Goal: Task Accomplishment & Management: Use online tool/utility

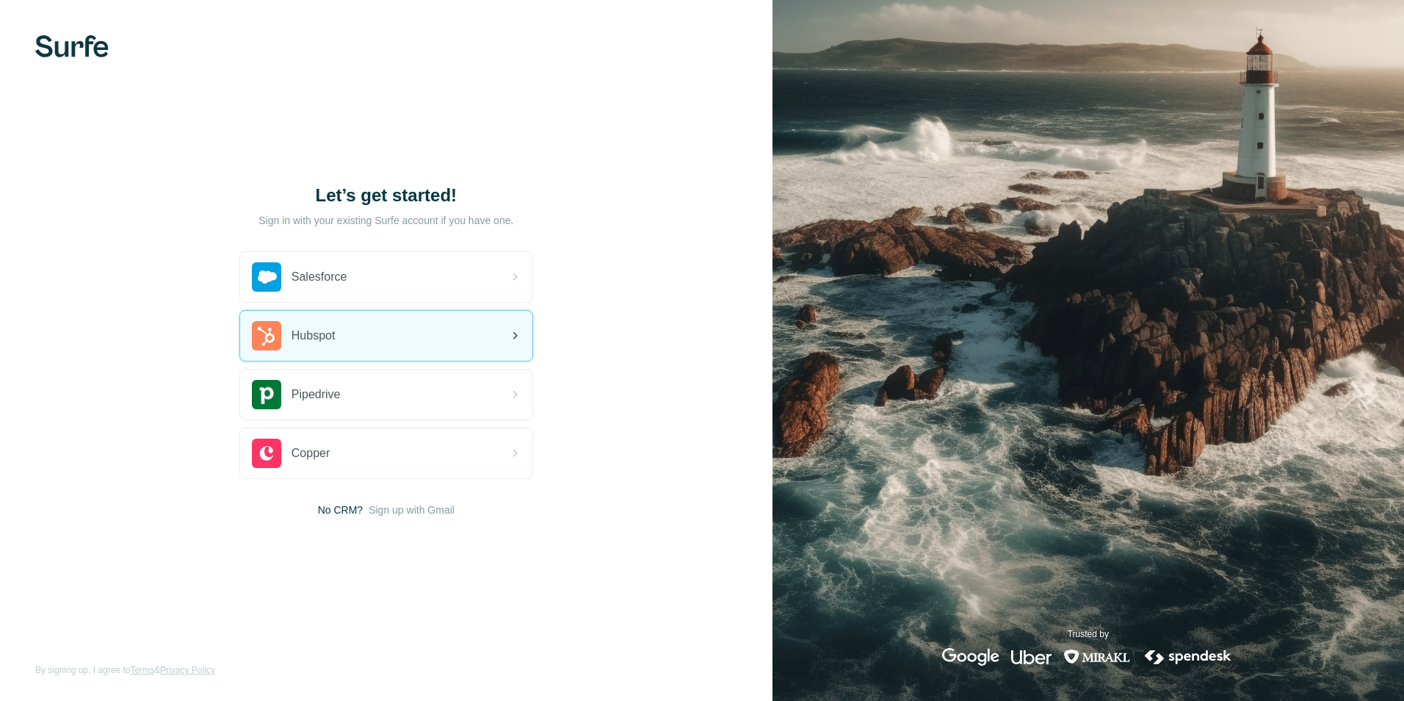
click at [447, 338] on div "Hubspot" at bounding box center [386, 336] width 292 height 50
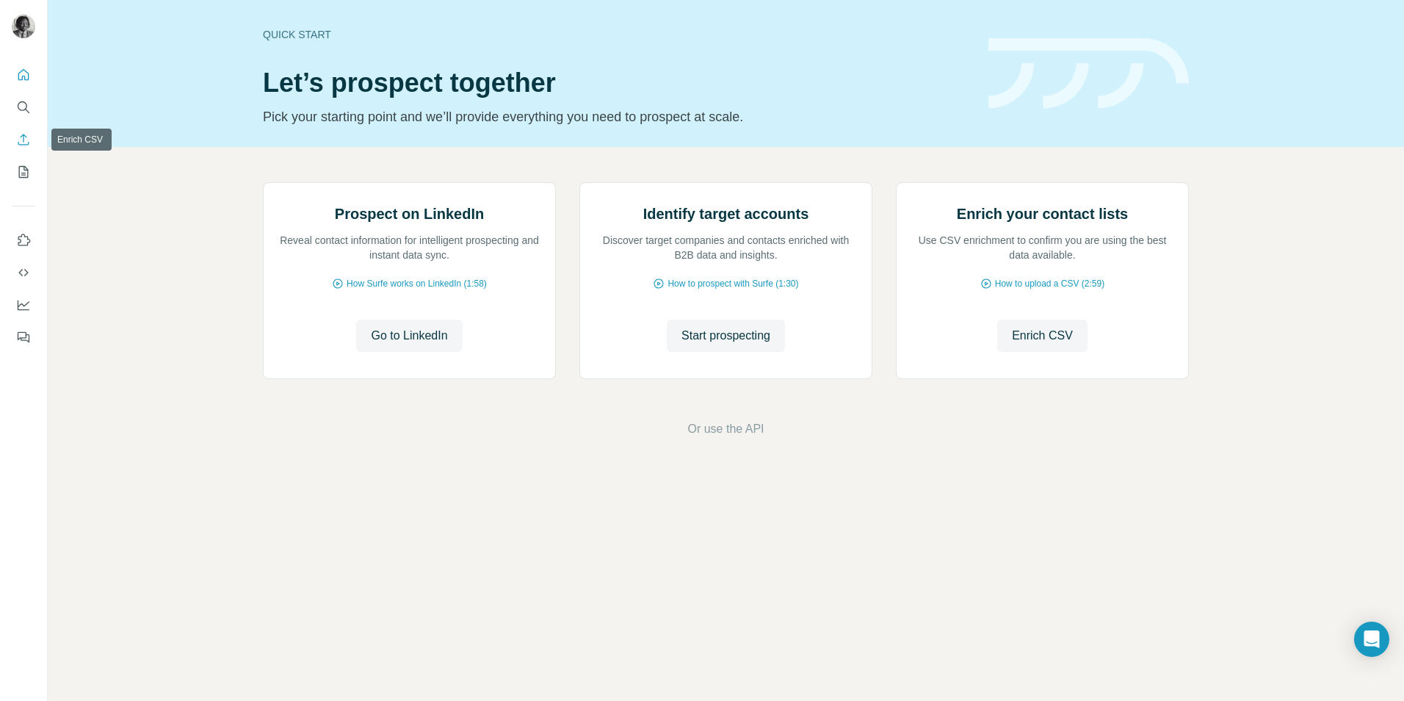
click at [26, 141] on icon "Enrich CSV" at bounding box center [23, 139] width 15 height 15
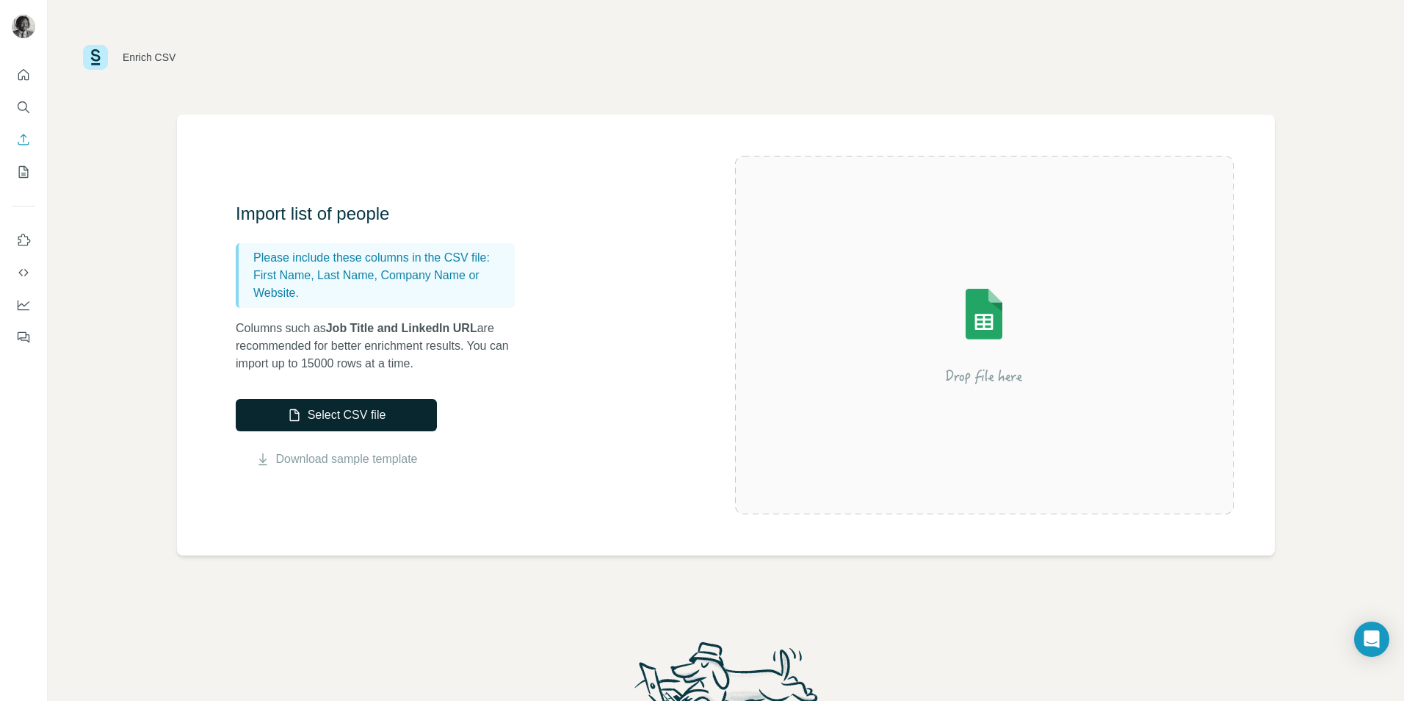
click at [351, 414] on button "Select CSV file" at bounding box center [336, 415] width 201 height 32
click at [223, 675] on button "Close" at bounding box center [241, 664] width 47 height 26
click at [333, 403] on button "Select CSV file" at bounding box center [336, 415] width 201 height 32
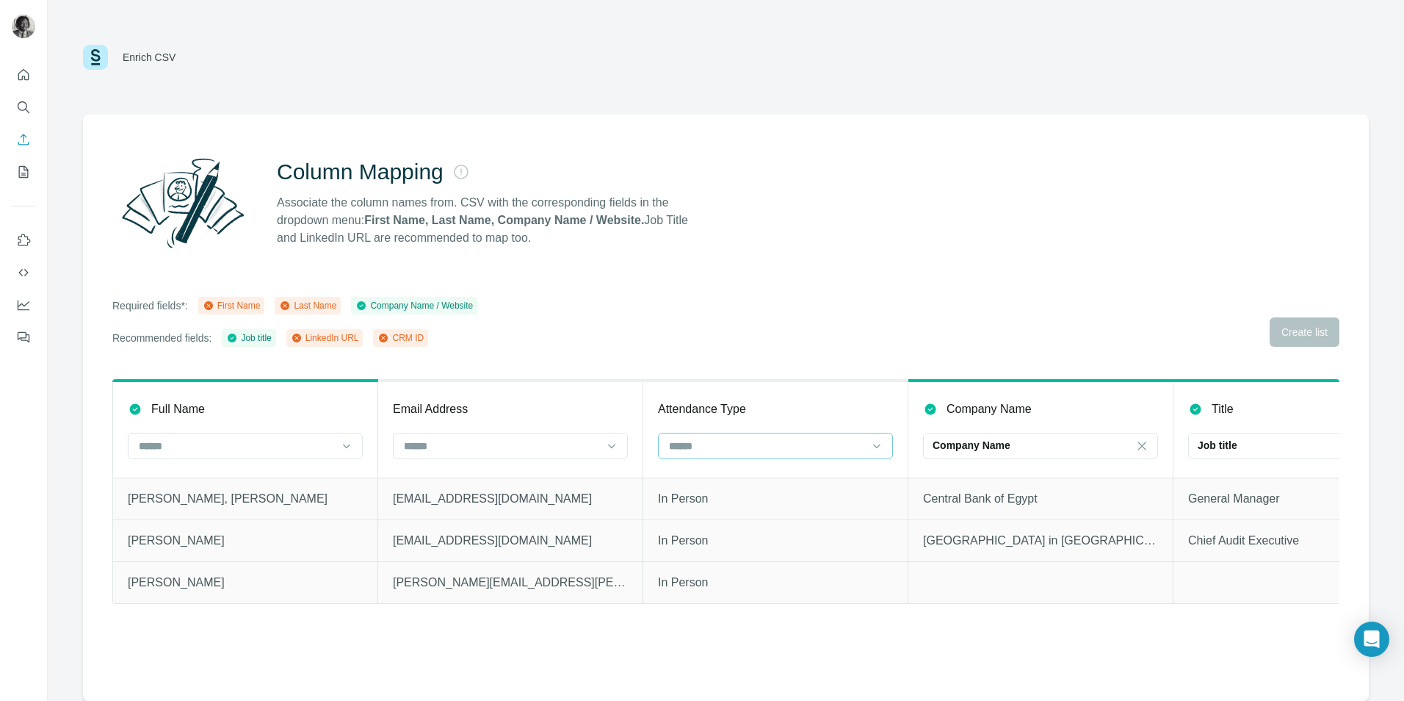
click at [858, 441] on input at bounding box center [767, 446] width 198 height 16
click at [774, 414] on div "Attendance Type" at bounding box center [775, 409] width 235 height 18
click at [430, 436] on div at bounding box center [501, 445] width 198 height 25
click at [289, 444] on input at bounding box center [236, 446] width 198 height 16
click at [267, 472] on div "First Name" at bounding box center [245, 479] width 210 height 15
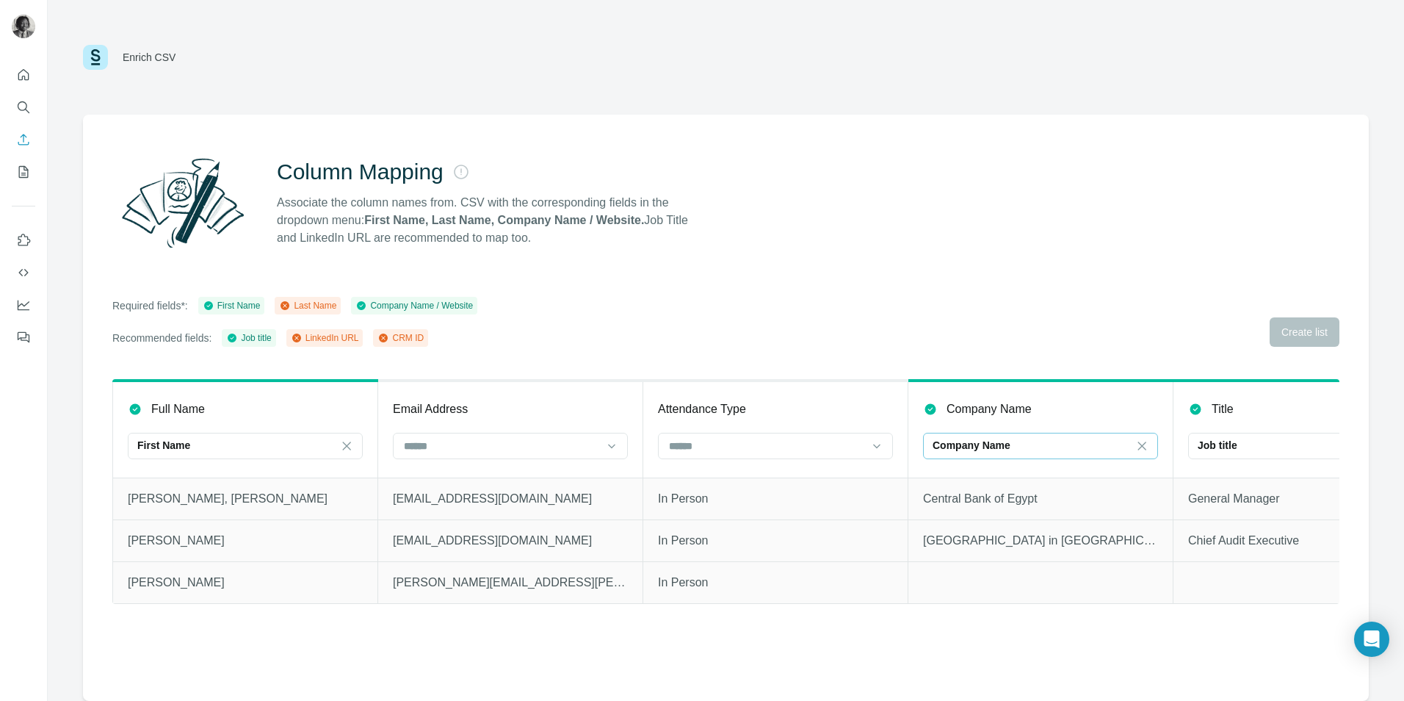
click at [1039, 436] on div "Company Name" at bounding box center [1032, 445] width 198 height 25
click at [1049, 416] on div "Company Name" at bounding box center [1040, 409] width 235 height 18
click at [752, 449] on input at bounding box center [767, 446] width 198 height 16
click at [784, 416] on div "Attendance Type" at bounding box center [775, 409] width 235 height 18
click at [298, 338] on icon at bounding box center [297, 338] width 4 height 4
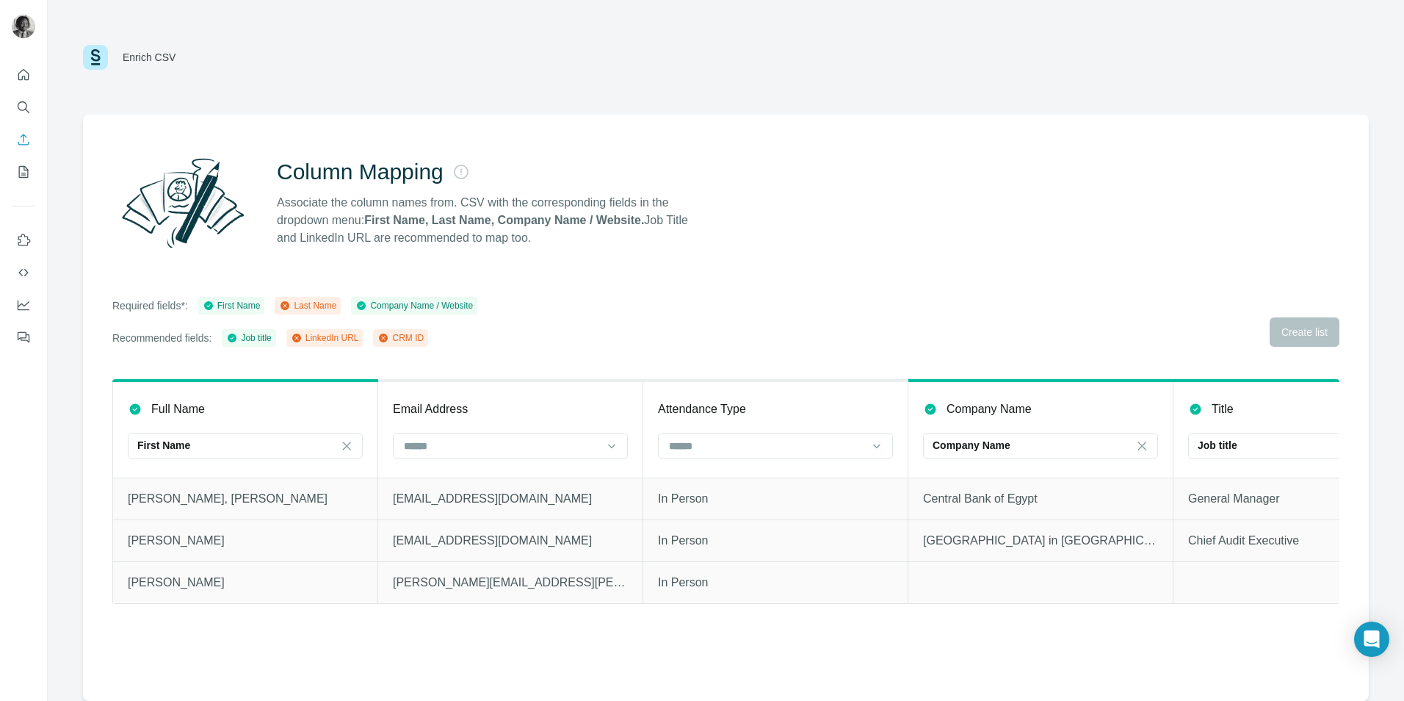
click at [301, 339] on icon at bounding box center [296, 337] width 9 height 9
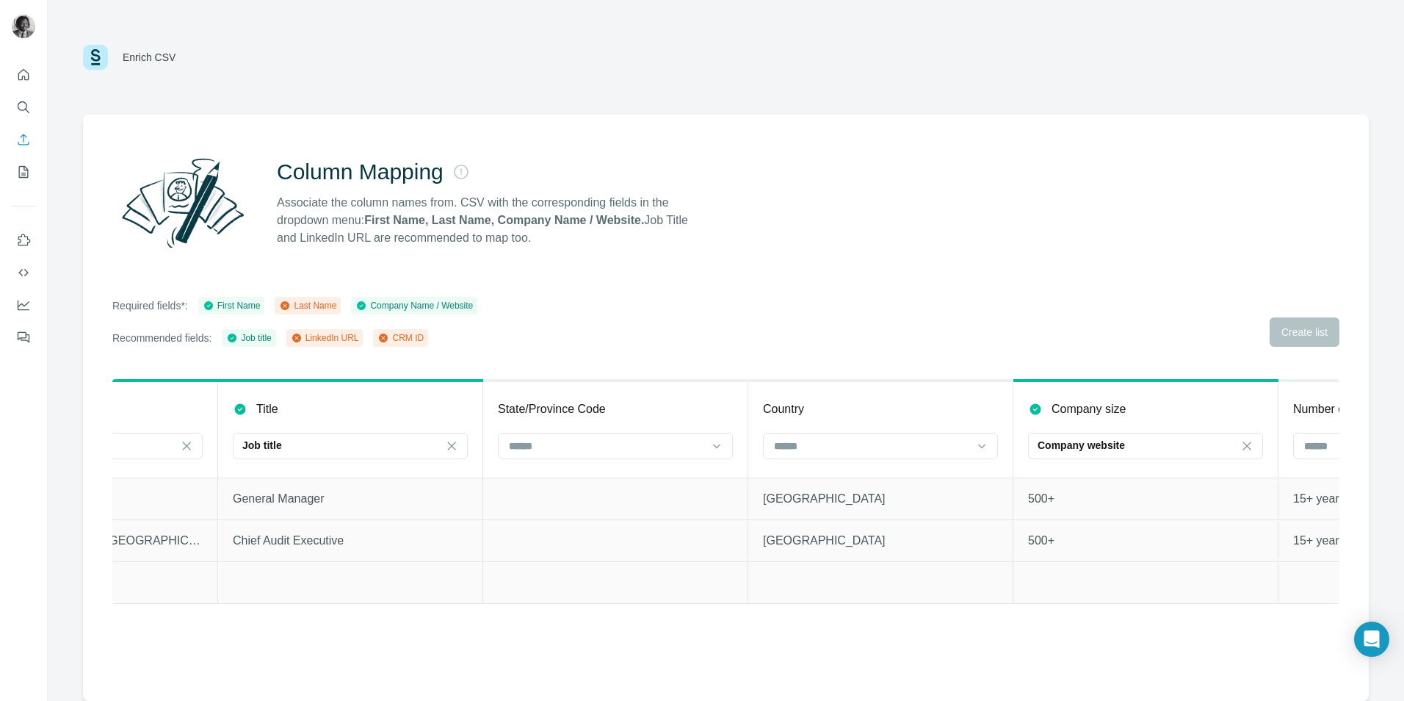
scroll to position [0, 954]
click at [937, 441] on input at bounding box center [873, 446] width 198 height 16
click at [875, 411] on div "Country" at bounding box center [882, 409] width 235 height 18
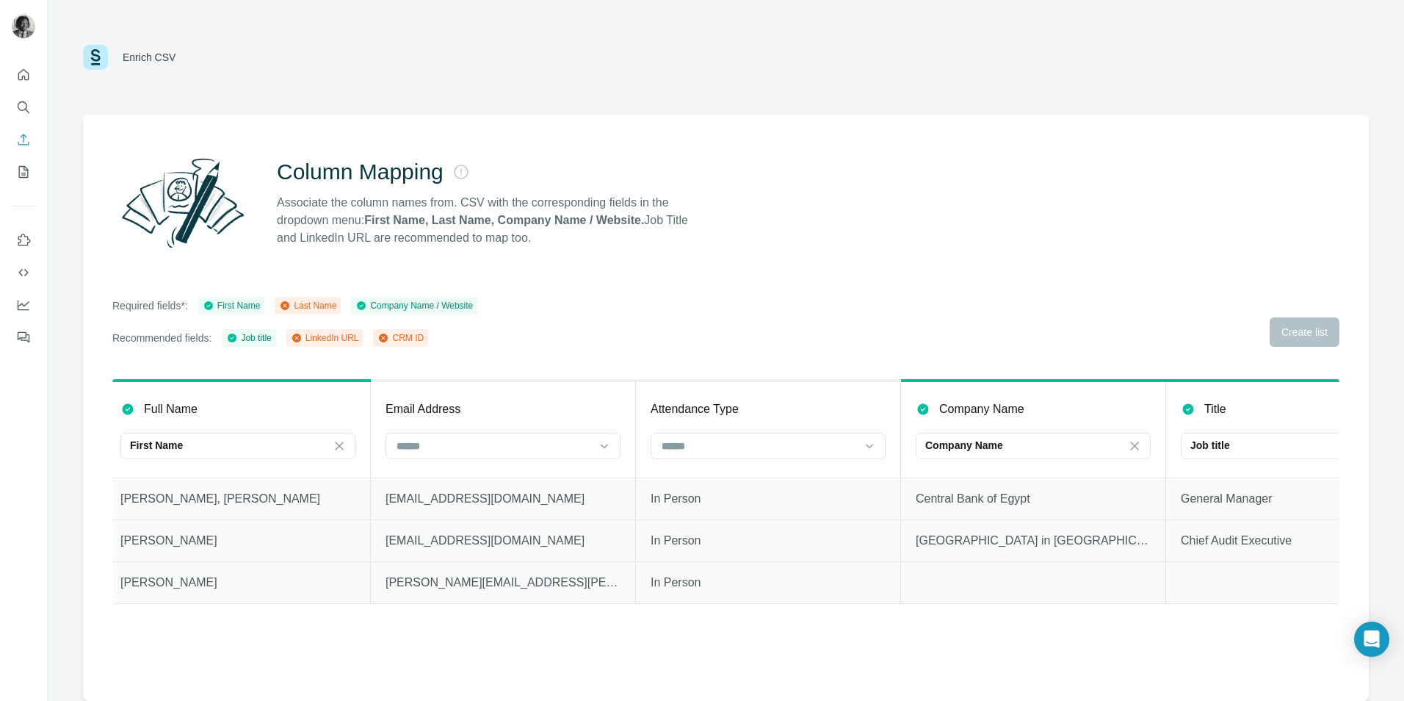
scroll to position [0, 0]
drag, startPoint x: 282, startPoint y: 318, endPoint x: 275, endPoint y: 322, distance: 8.2
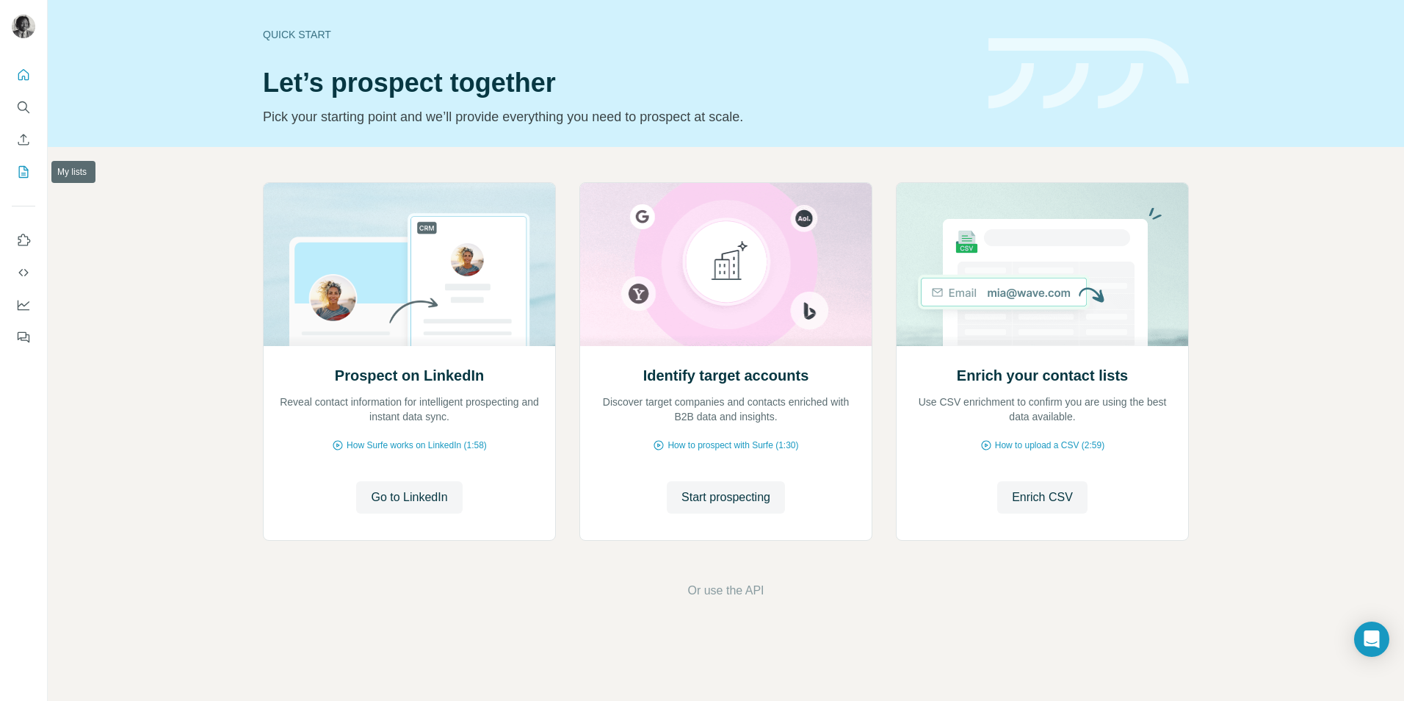
click at [24, 165] on icon "My lists" at bounding box center [23, 172] width 15 height 15
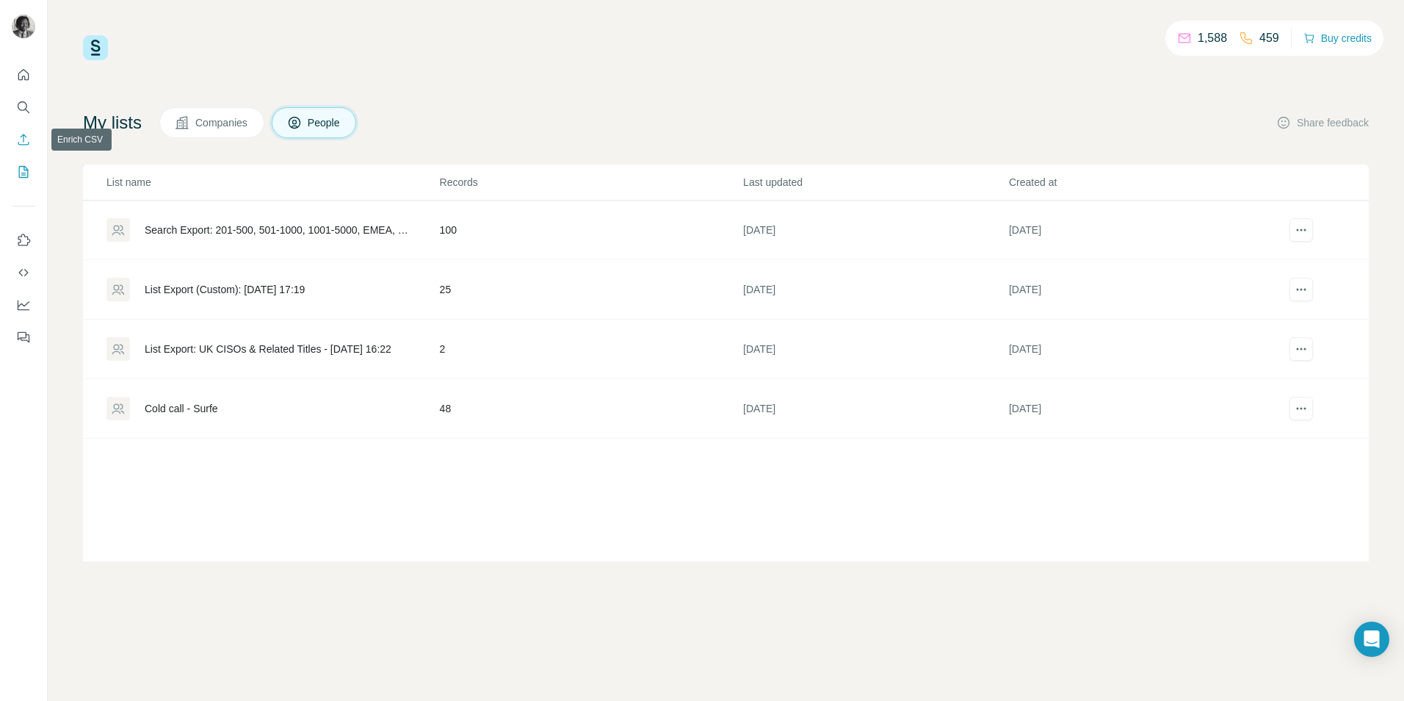
click at [21, 140] on icon "Enrich CSV" at bounding box center [23, 139] width 15 height 15
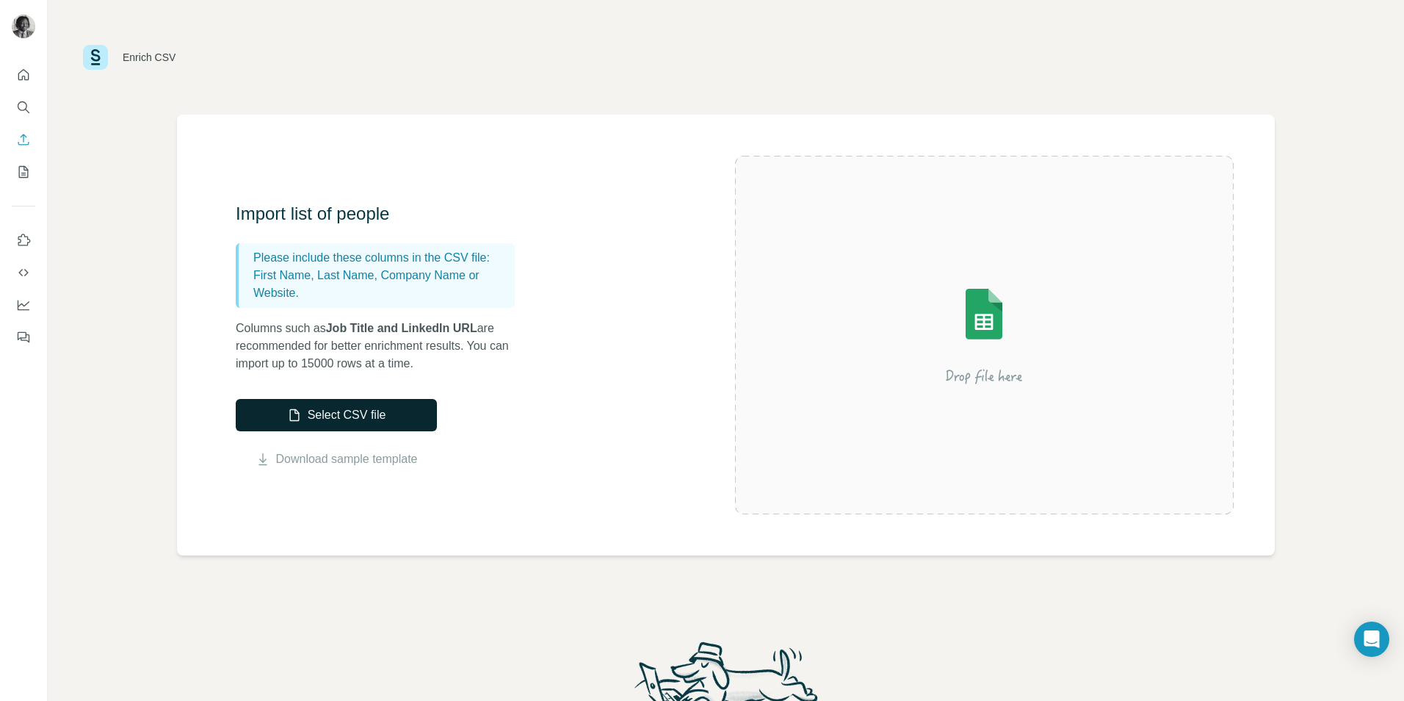
click at [364, 416] on button "Select CSV file" at bounding box center [336, 415] width 201 height 32
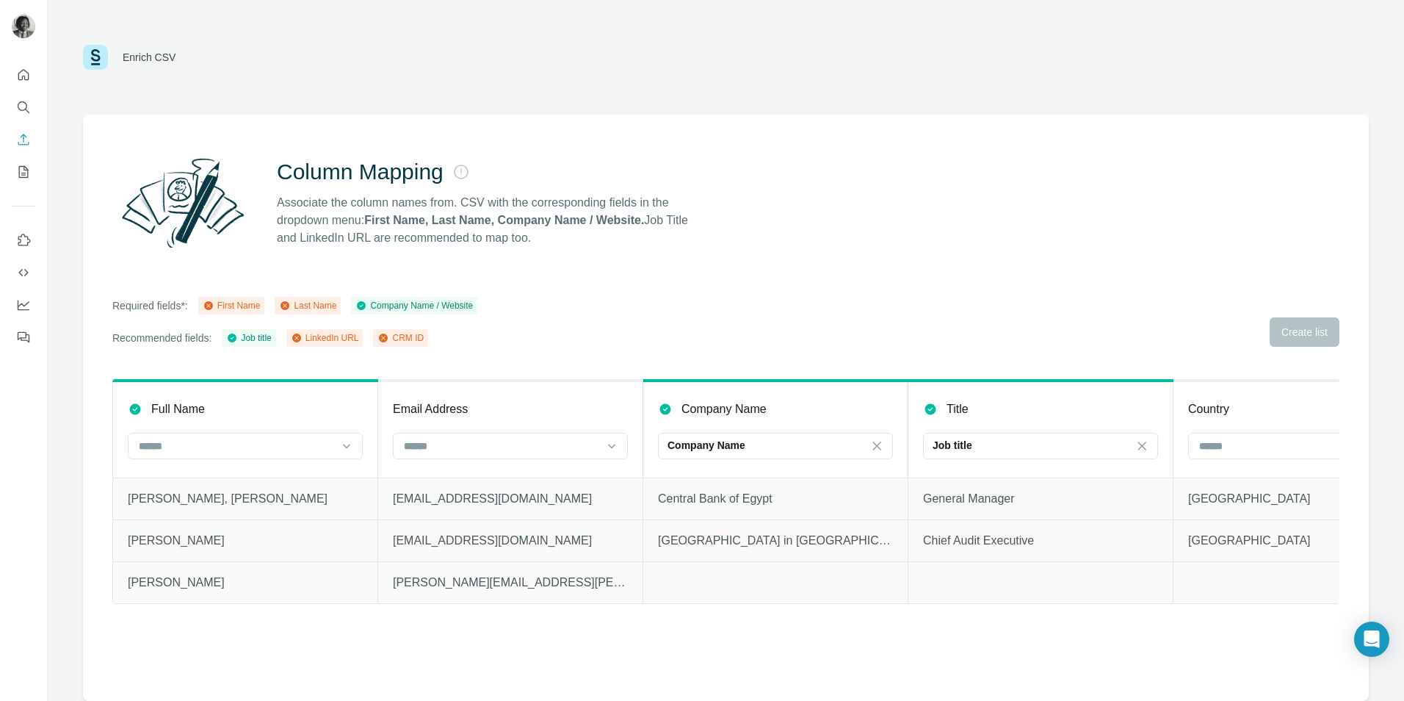
scroll to position [0, 99]
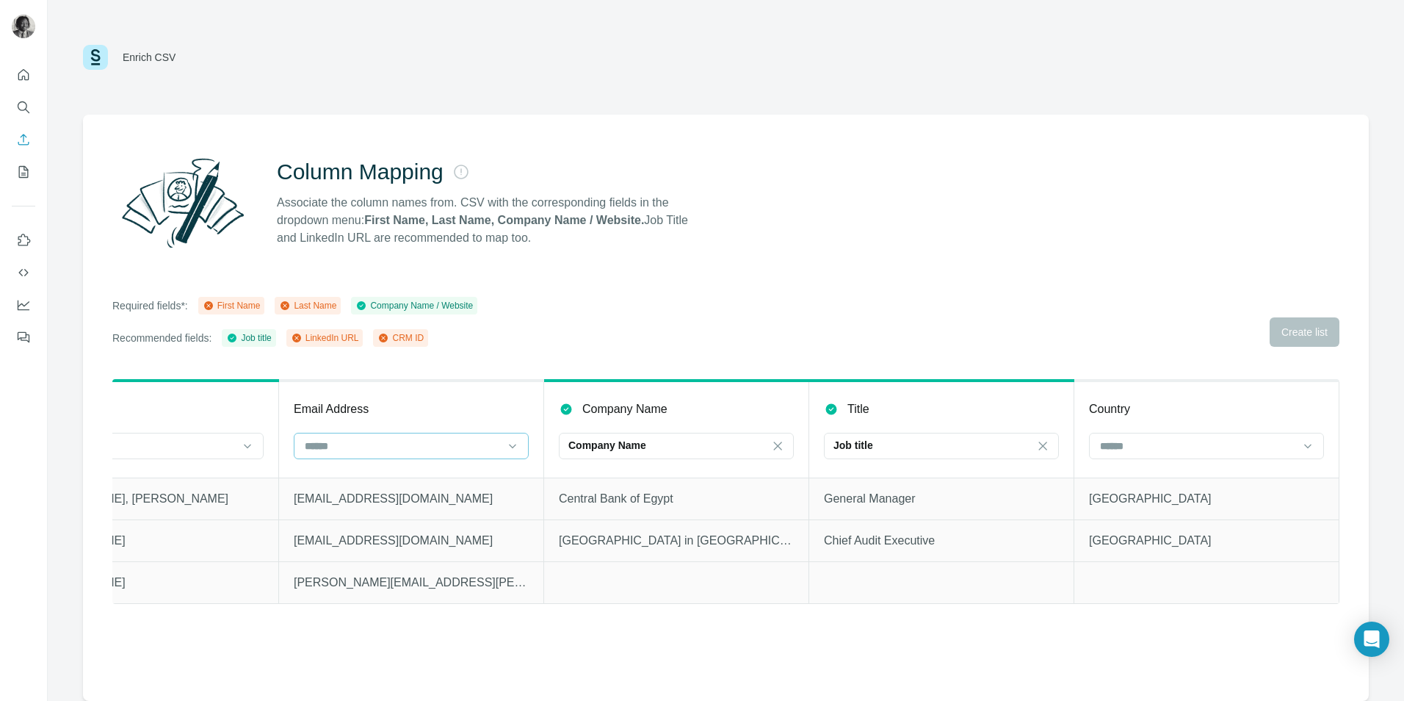
click at [344, 444] on input at bounding box center [402, 446] width 198 height 16
click at [539, 331] on div "Required fields*: First Name Last Name Company Name / Website Recommended field…" at bounding box center [725, 322] width 1227 height 50
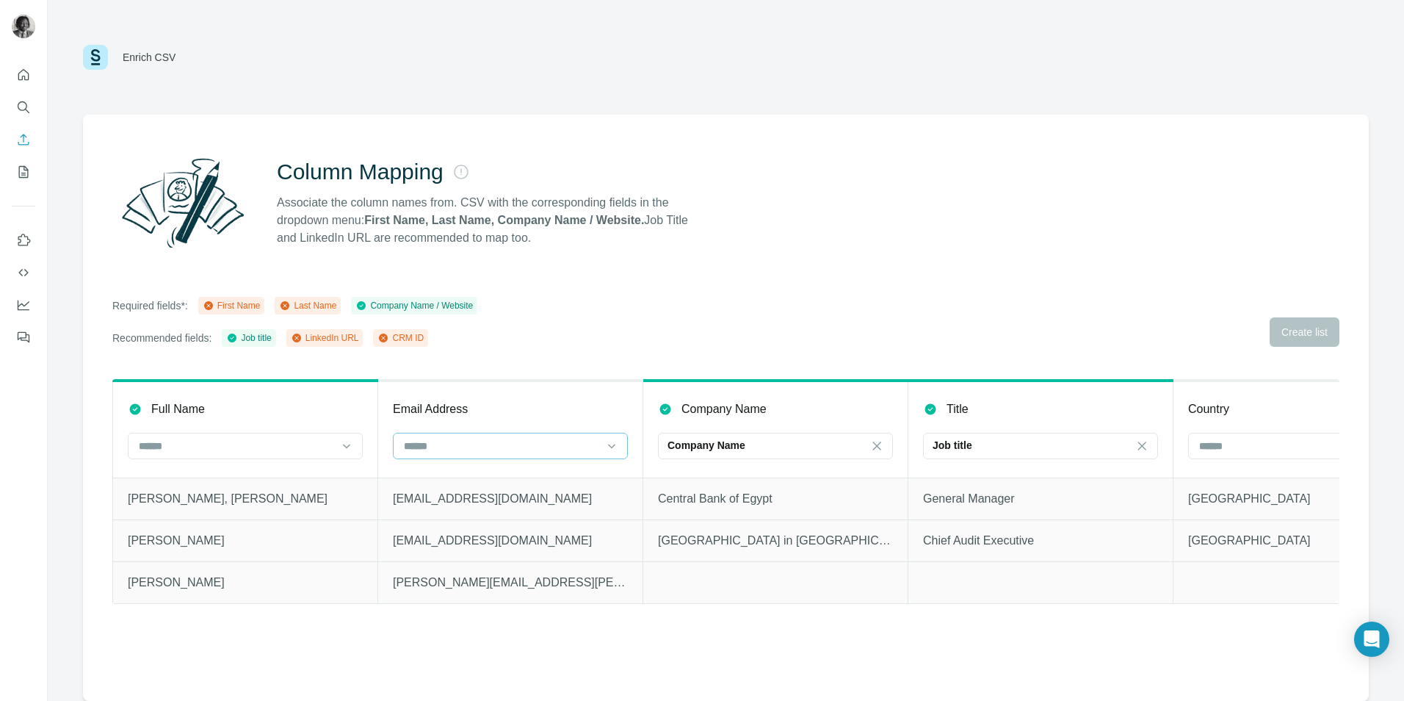
click at [445, 450] on input at bounding box center [501, 446] width 198 height 16
click at [460, 510] on div "Last Name" at bounding box center [510, 505] width 210 height 15
click at [321, 452] on input at bounding box center [236, 446] width 198 height 16
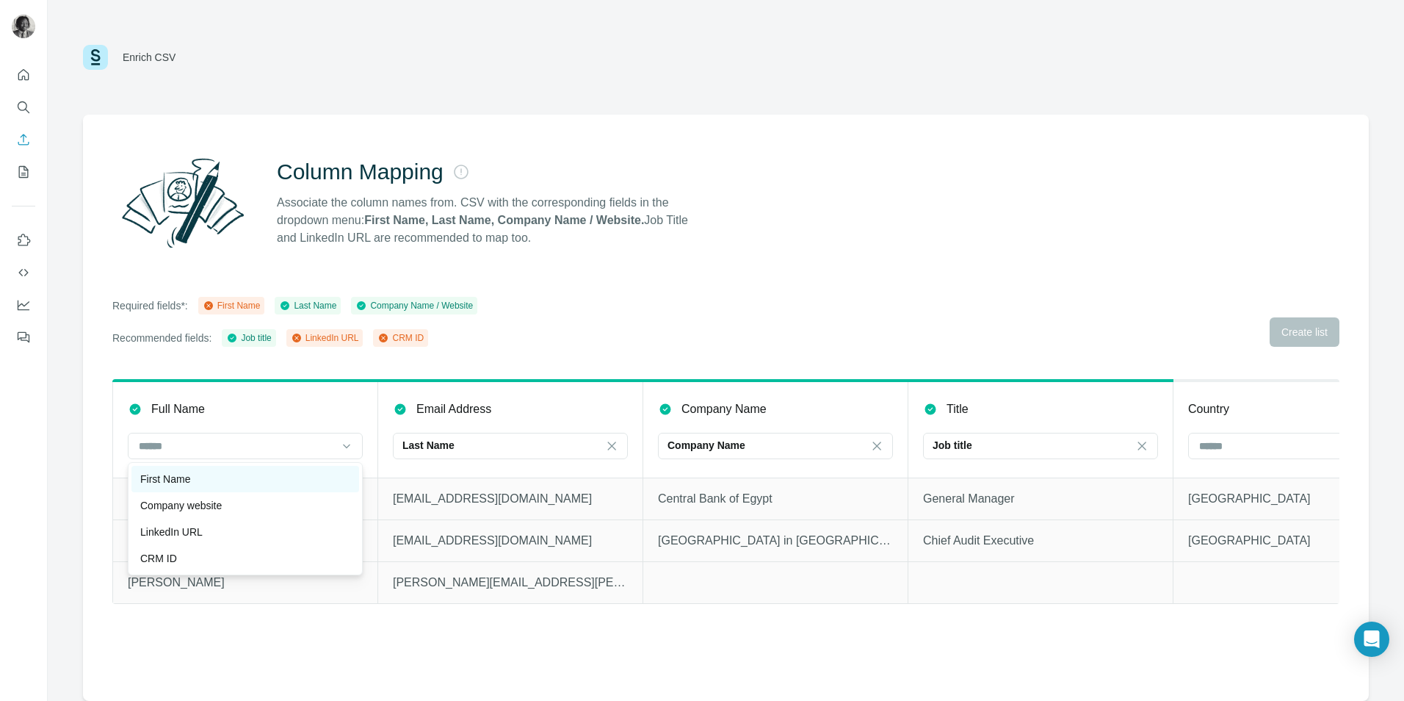
click at [290, 487] on div "First Name" at bounding box center [245, 479] width 228 height 26
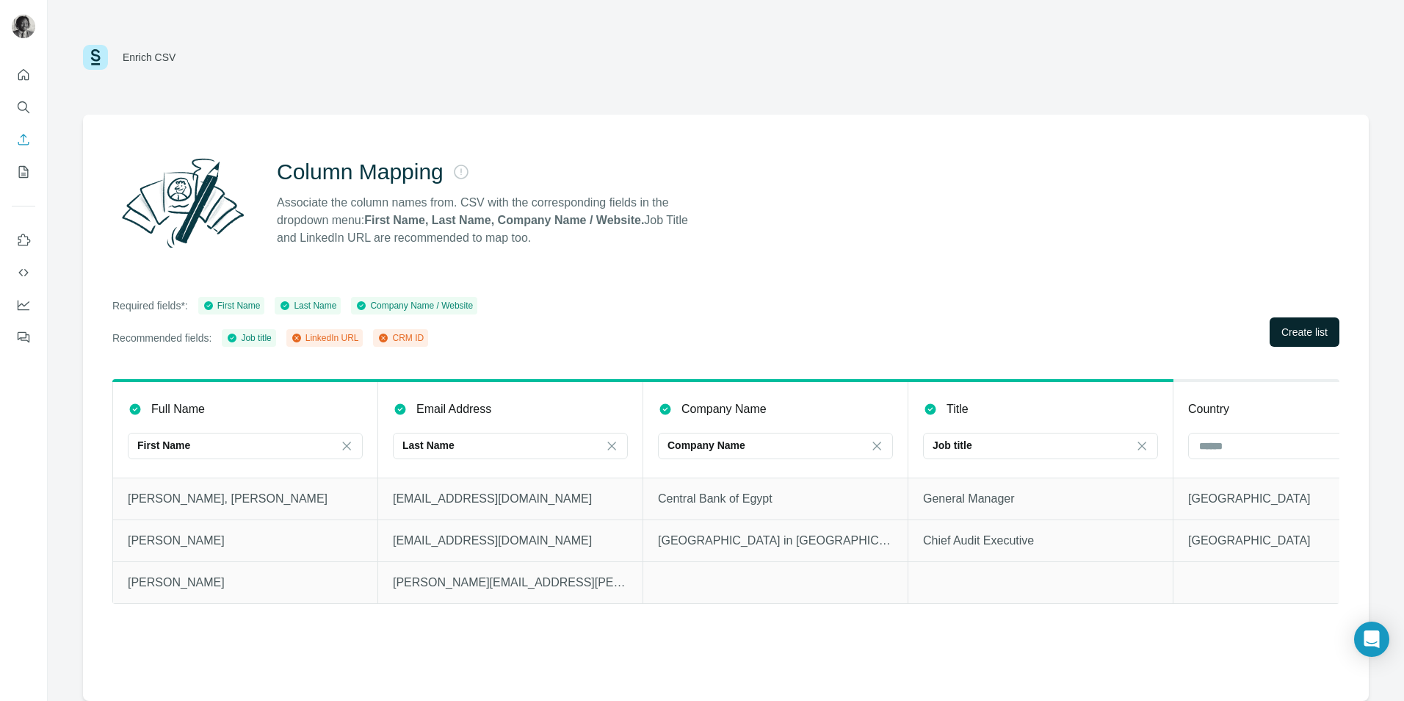
click at [1301, 325] on span "Create list" at bounding box center [1305, 332] width 46 height 15
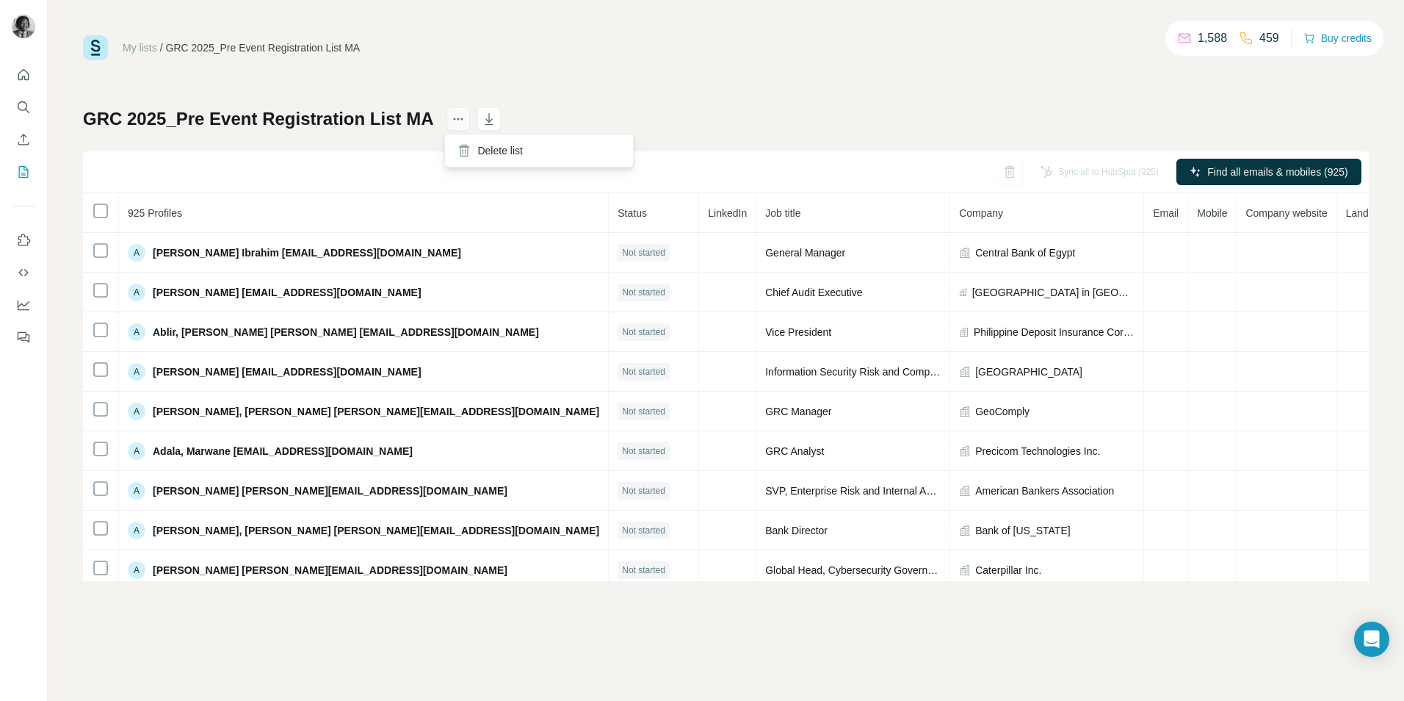
click at [458, 126] on icon "actions" at bounding box center [458, 119] width 15 height 15
click at [688, 114] on div "GRC 2025_Pre Event Registration List MA Sync all to HubSpot (925) Find all emai…" at bounding box center [726, 344] width 1286 height 474
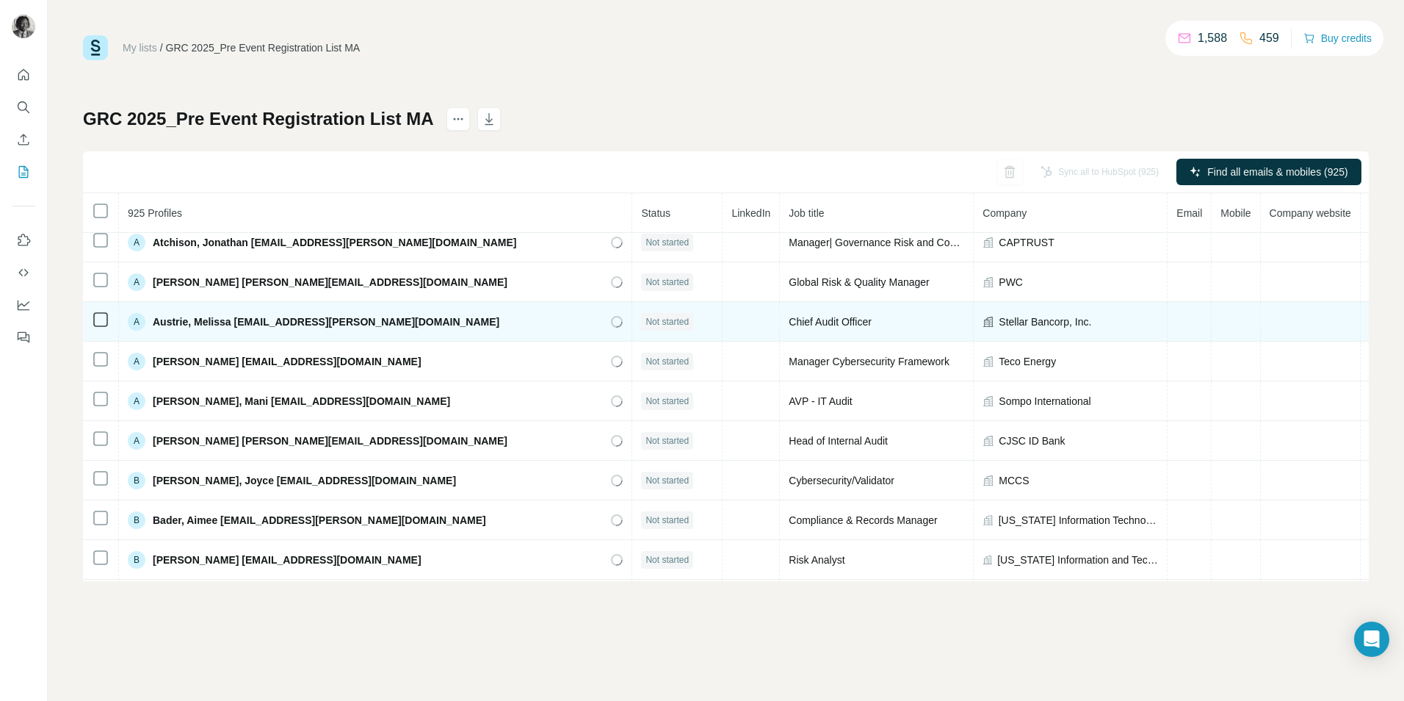
scroll to position [2039, 0]
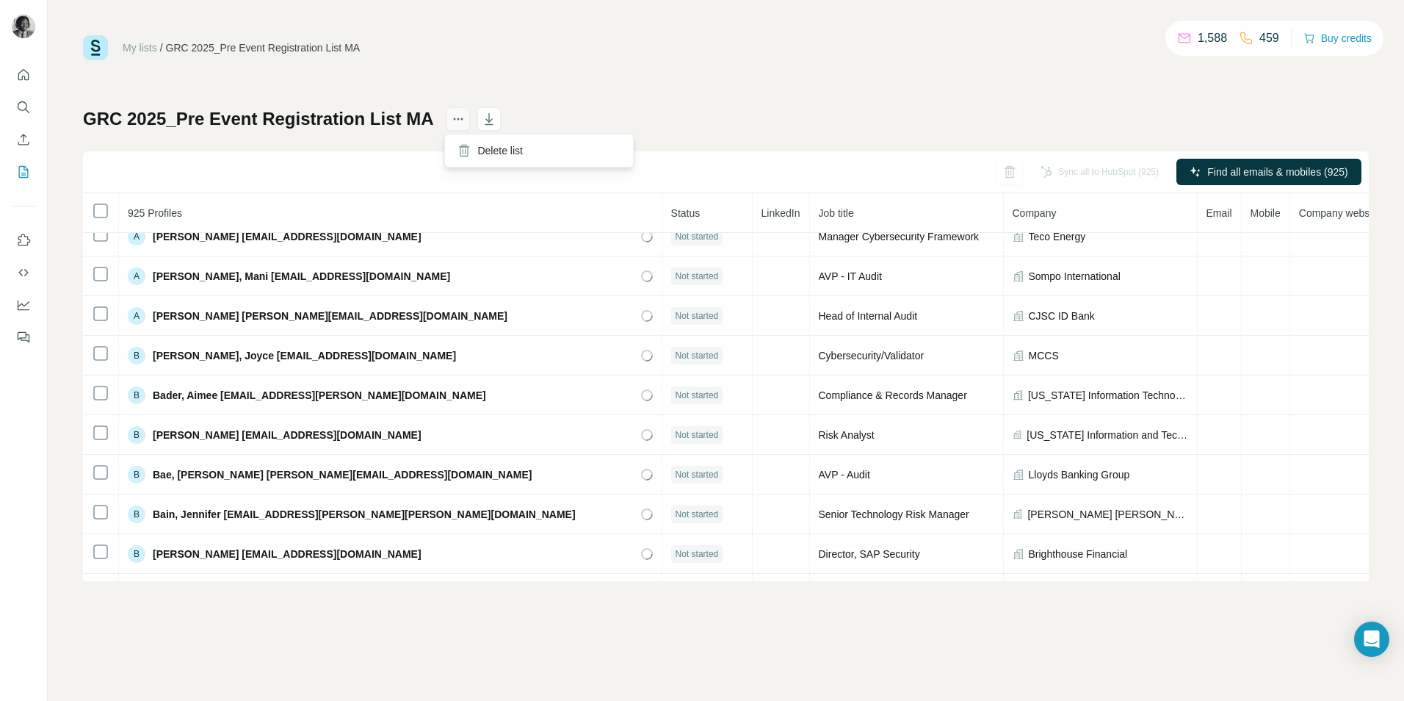
click at [458, 118] on icon "actions" at bounding box center [459, 119] width 2 height 2
click at [469, 153] on icon at bounding box center [464, 150] width 15 height 15
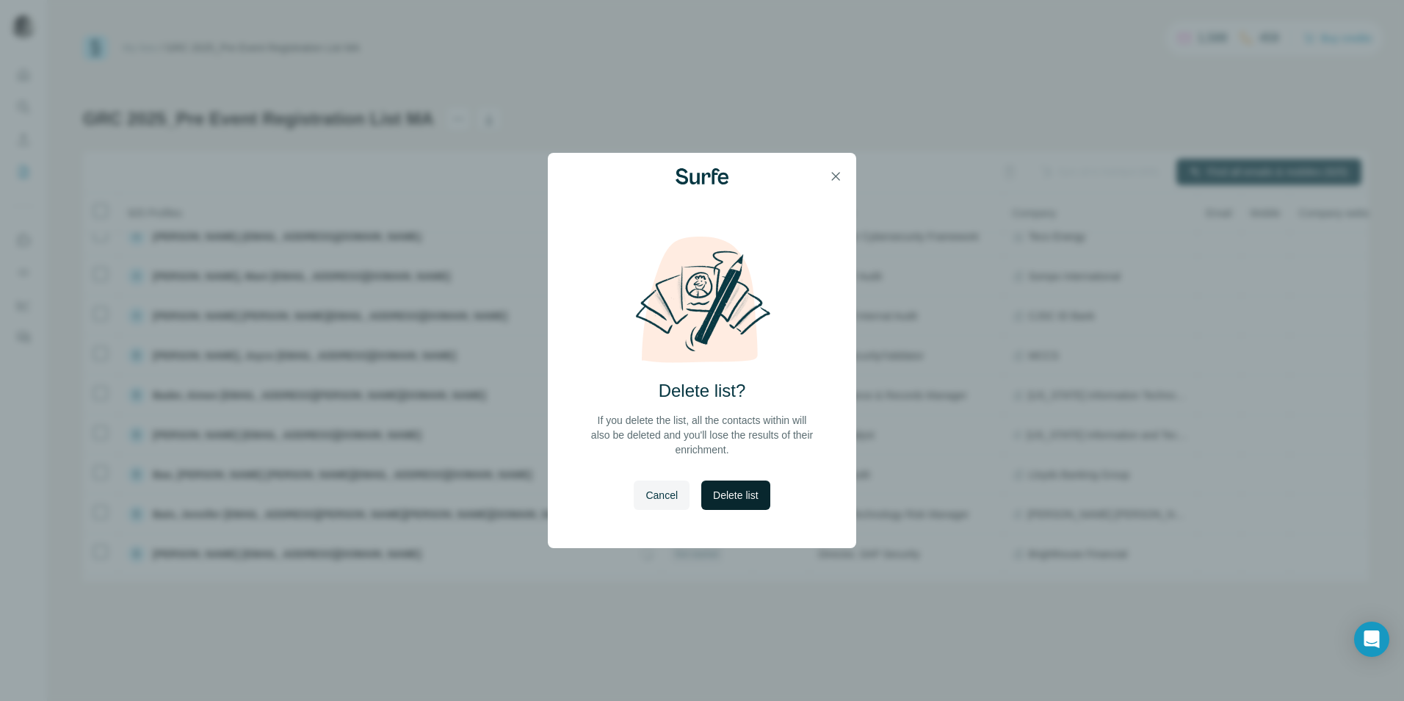
click at [744, 489] on span "Delete list" at bounding box center [735, 495] width 45 height 15
